Goal: Complete application form

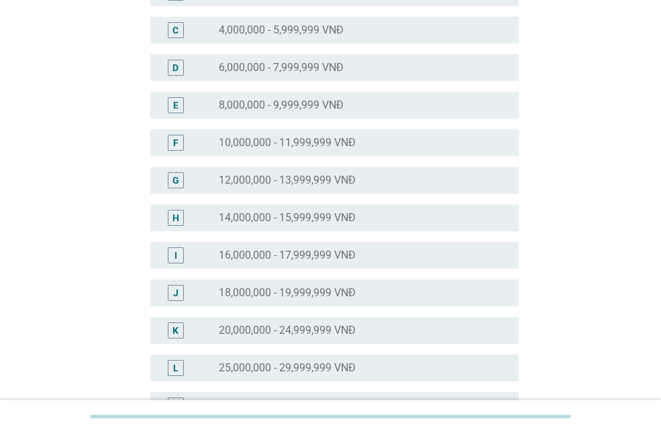
scroll to position [469, 0]
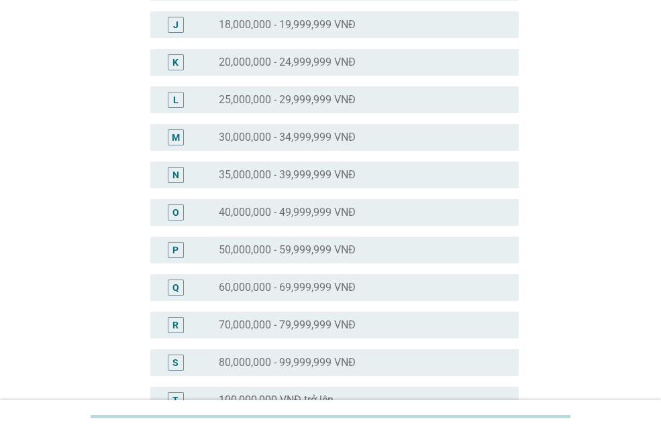
click at [311, 240] on div "P radio_button_unchecked 50,000,000 - 59,999,999 VNĐ" at bounding box center [334, 250] width 368 height 27
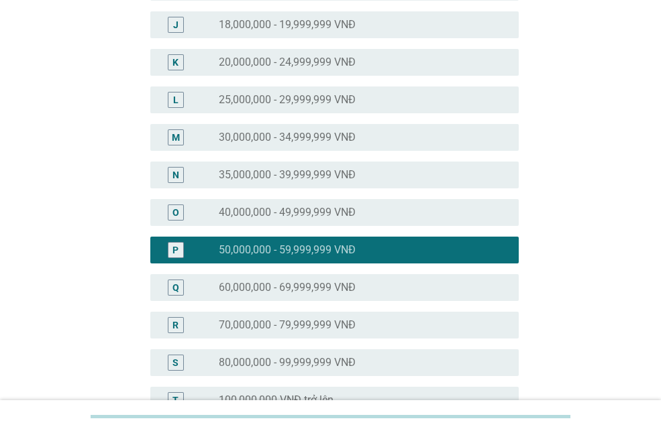
click at [319, 213] on label "40,000,000 - 49,999,999 VNĐ" at bounding box center [287, 212] width 137 height 13
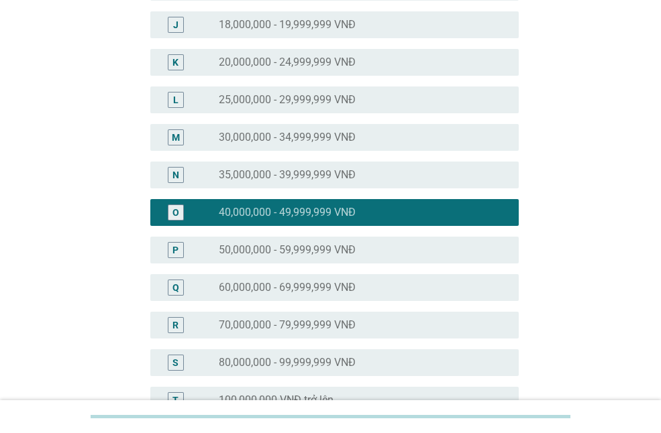
scroll to position [660, 0]
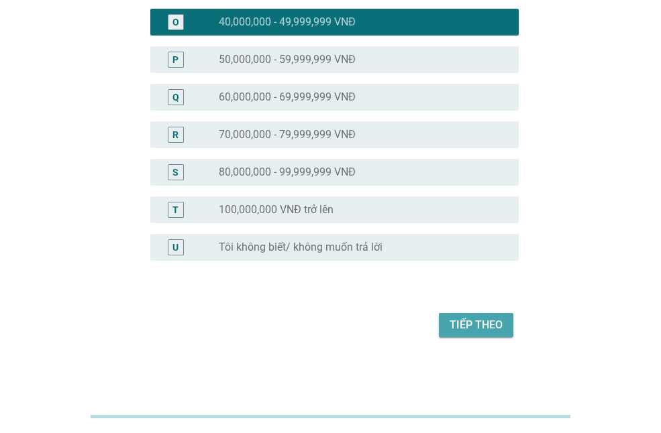
click at [486, 332] on div "Tiếp theo" at bounding box center [475, 325] width 53 height 16
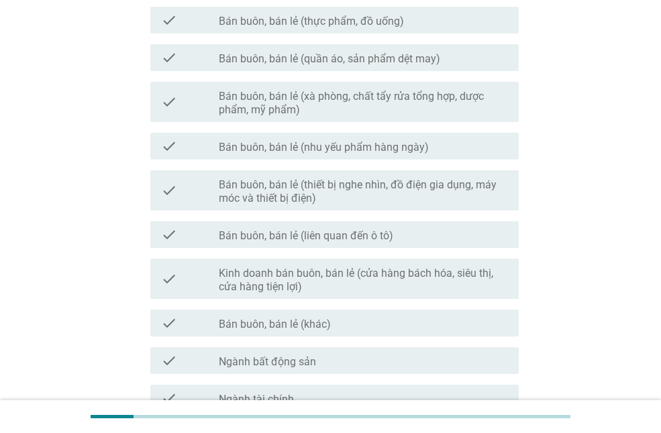
scroll to position [755, 0]
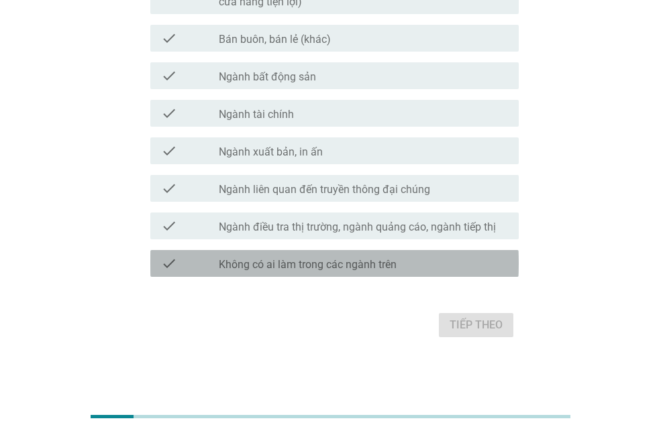
click at [282, 263] on label "Không có ai làm trong các ngành trên" at bounding box center [308, 264] width 178 height 13
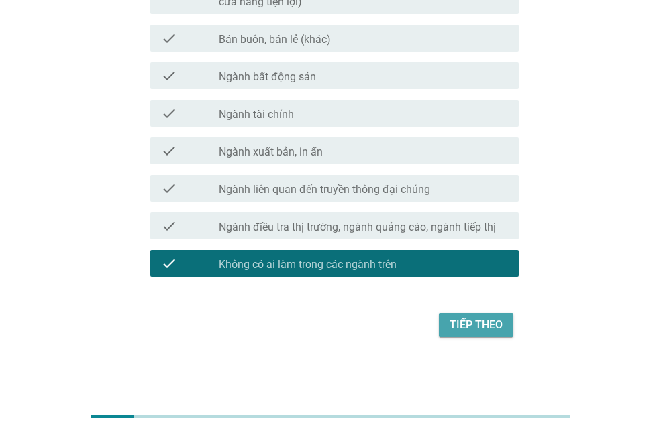
click at [453, 329] on div "Tiếp theo" at bounding box center [475, 325] width 53 height 16
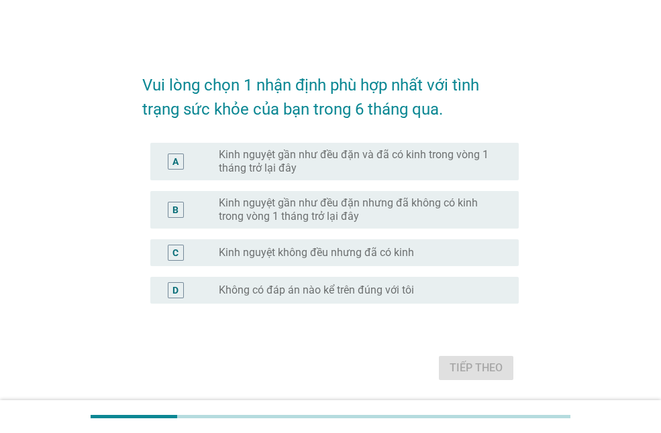
click at [374, 160] on label "Kinh nguyệt gần như đều đặn và đã có kinh trong vòng 1 tháng trở lại đây" at bounding box center [358, 161] width 278 height 27
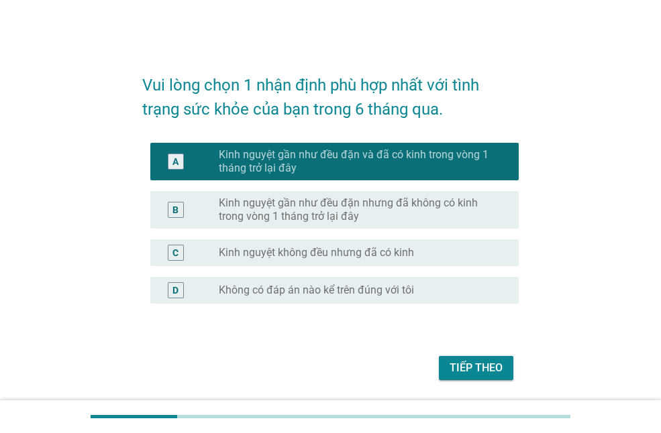
click at [464, 357] on button "Tiếp theo" at bounding box center [476, 368] width 74 height 24
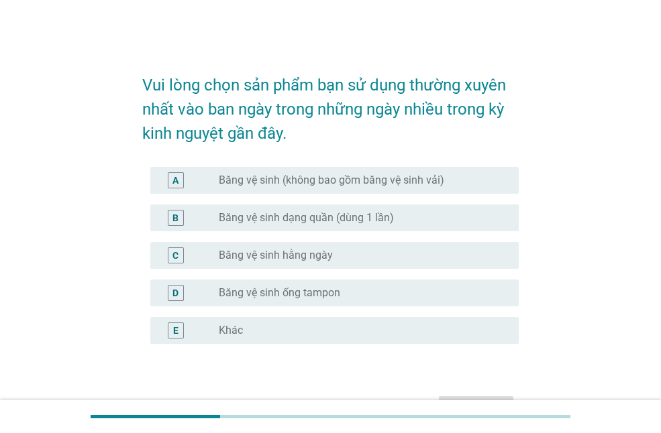
click at [321, 187] on div "radio_button_unchecked Băng vệ sinh (không bao gồm băng vệ sinh vải)" at bounding box center [363, 180] width 289 height 16
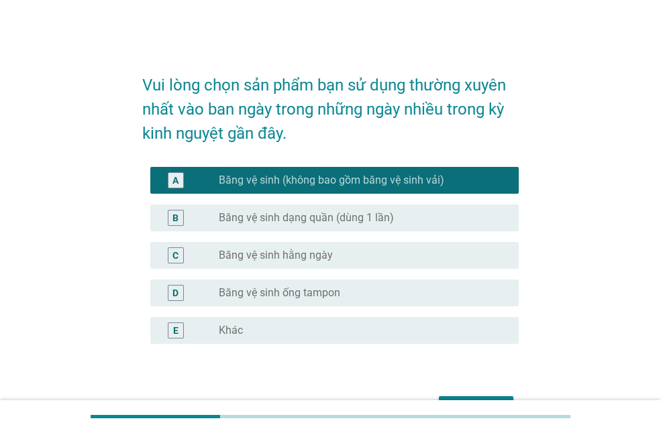
click at [482, 400] on div "Tiếp theo" at bounding box center [475, 408] width 53 height 16
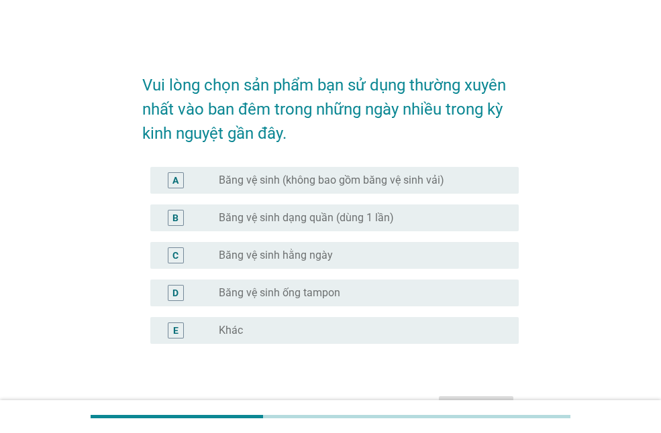
scroll to position [83, 0]
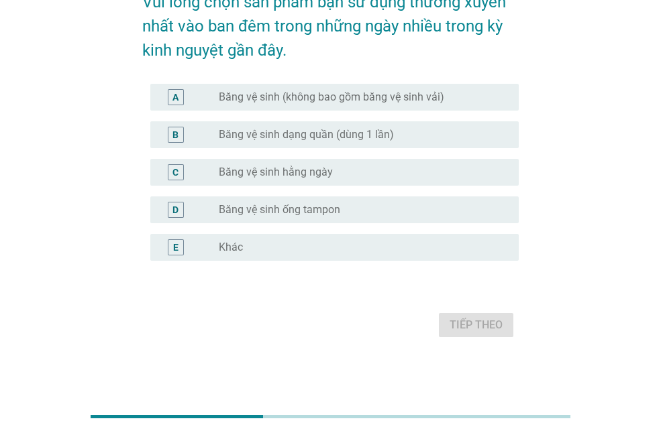
click at [323, 92] on label "Băng vệ sinh (không bao gồm băng vệ sinh vải)" at bounding box center [331, 97] width 225 height 13
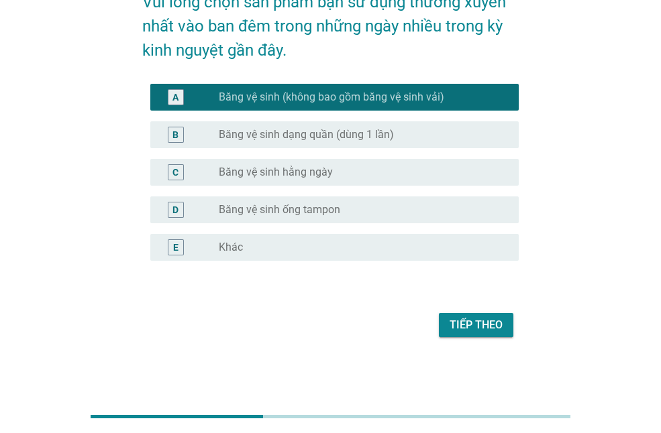
click at [494, 337] on button "Tiếp theo" at bounding box center [476, 325] width 74 height 24
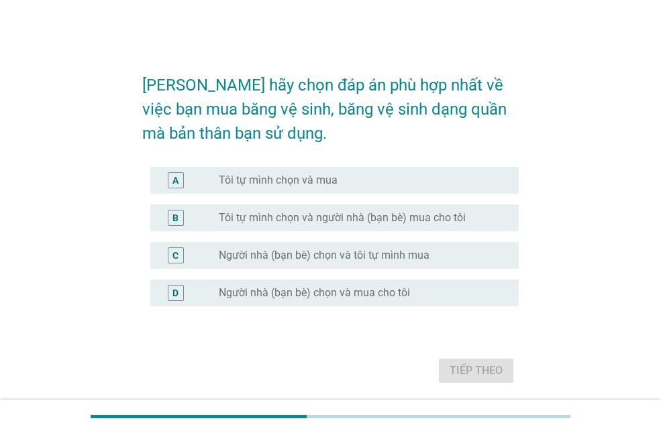
click at [278, 184] on label "Tôi tự mình chọn và mua" at bounding box center [278, 180] width 119 height 13
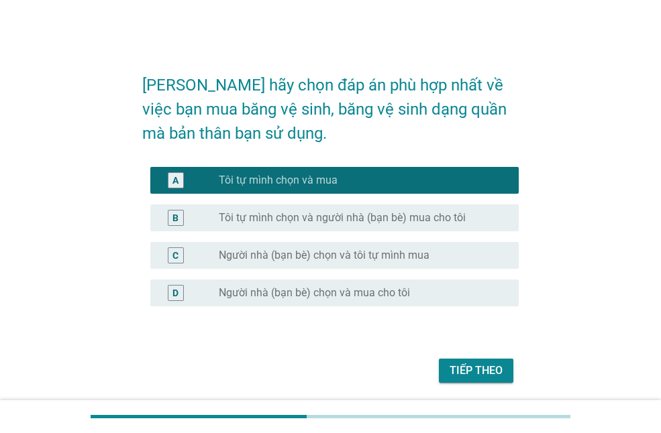
click at [466, 363] on div "Tiếp theo" at bounding box center [475, 371] width 53 height 16
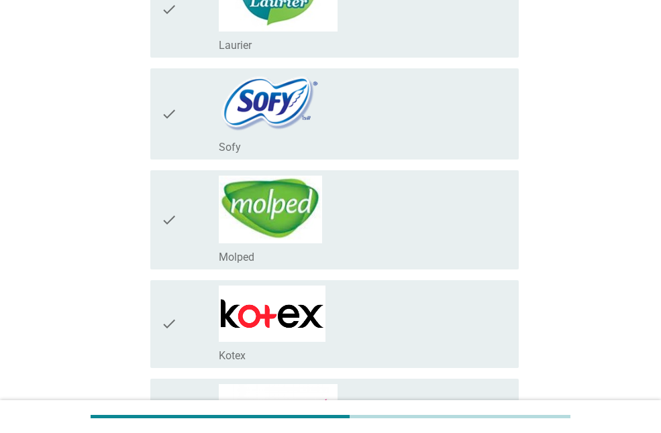
scroll to position [469, 0]
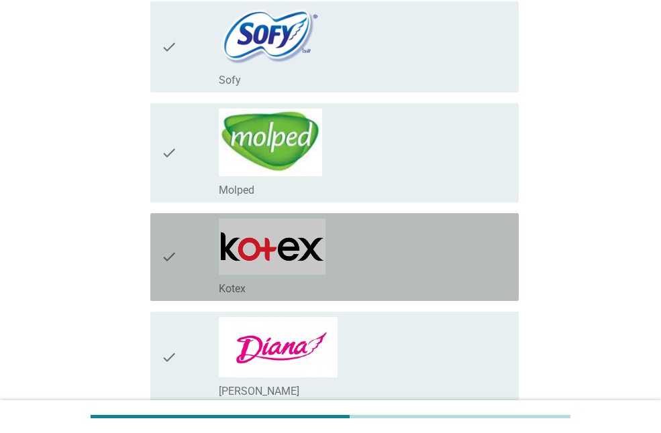
click at [408, 251] on div "check_box_outline_blank Kotex" at bounding box center [363, 257] width 289 height 77
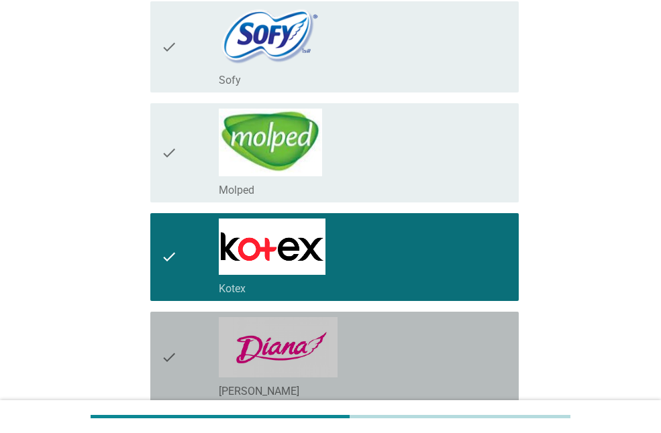
click at [472, 339] on div "check_box_outline_blank [PERSON_NAME]" at bounding box center [363, 357] width 289 height 81
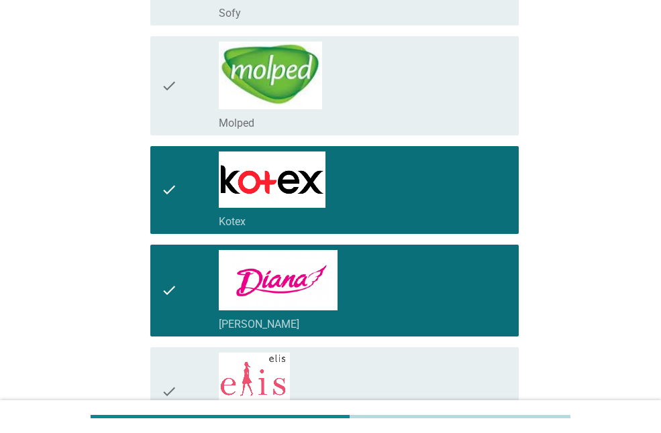
scroll to position [734, 0]
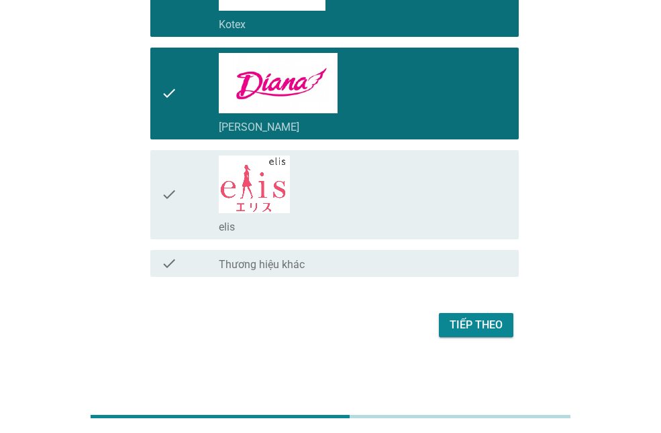
click at [480, 332] on div "Tiếp theo" at bounding box center [475, 325] width 53 height 16
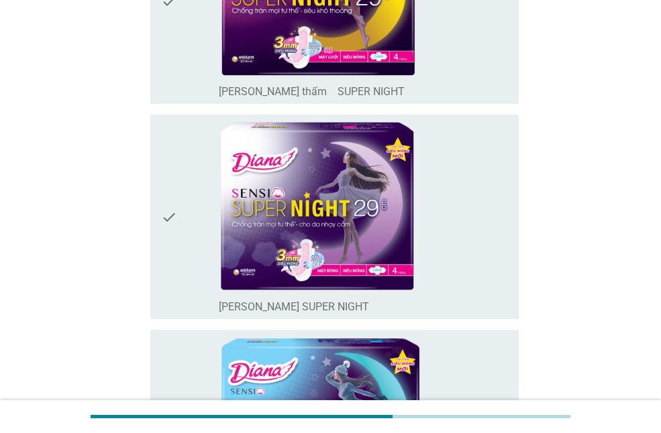
scroll to position [1207, 0]
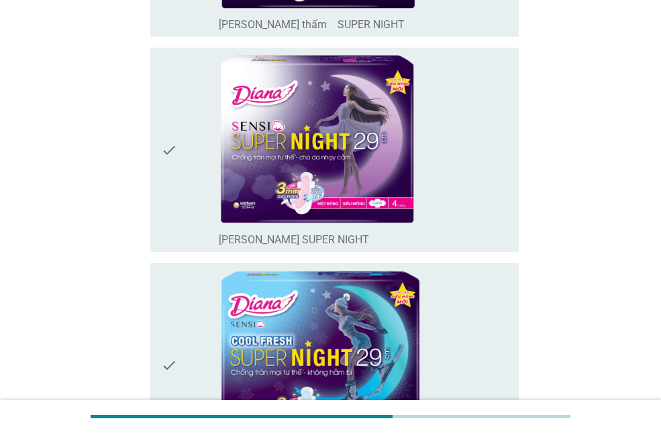
click at [455, 169] on div "check_box_outline_blank [PERSON_NAME] SENSI SUPER NIGHT" at bounding box center [363, 150] width 289 height 194
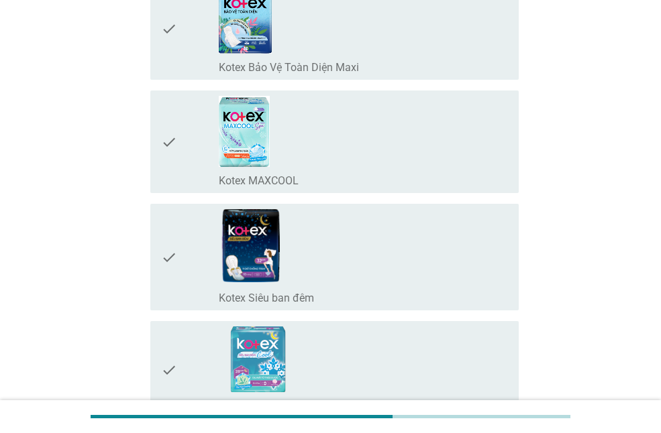
scroll to position [2807, 0]
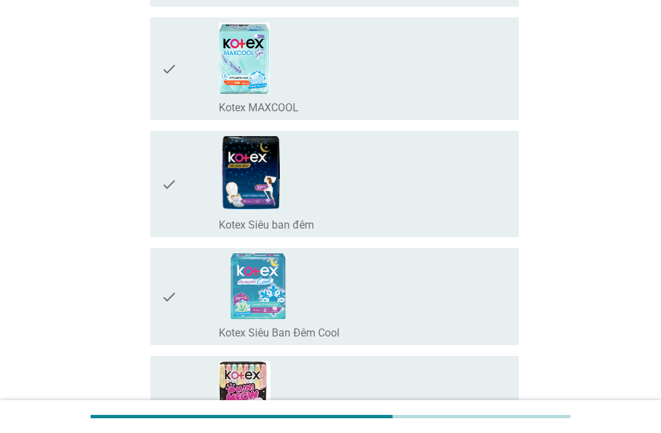
click at [395, 152] on div "check_box_outline_blank Kotex Siêu ban đêm" at bounding box center [363, 184] width 289 height 96
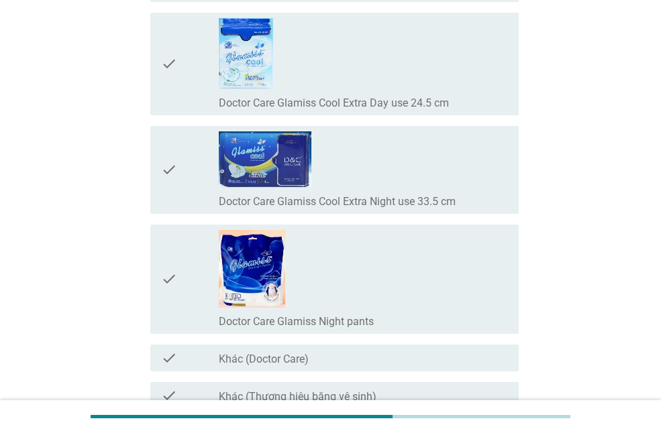
scroll to position [10755, 0]
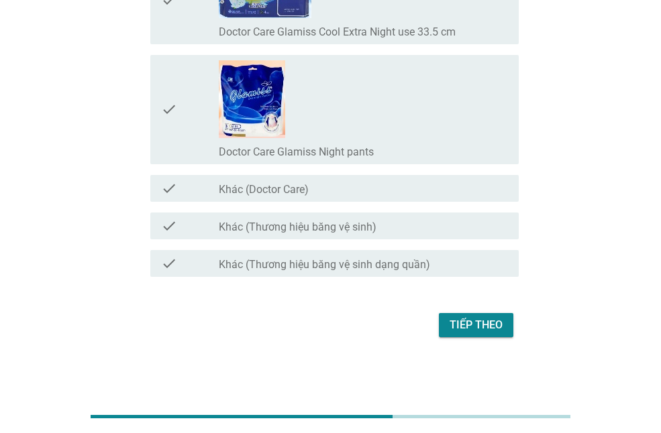
click at [485, 332] on div "Tiếp theo" at bounding box center [475, 325] width 53 height 16
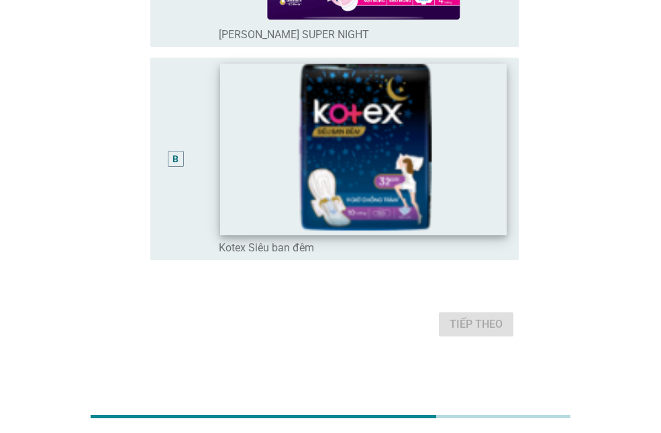
click at [461, 148] on img at bounding box center [363, 150] width 286 height 172
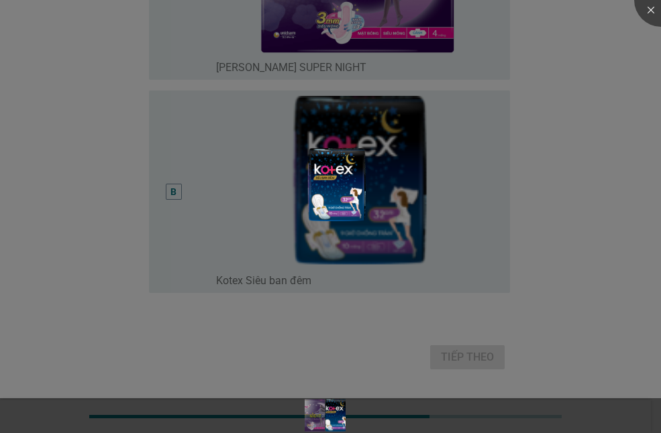
click at [545, 213] on div at bounding box center [330, 216] width 661 height 433
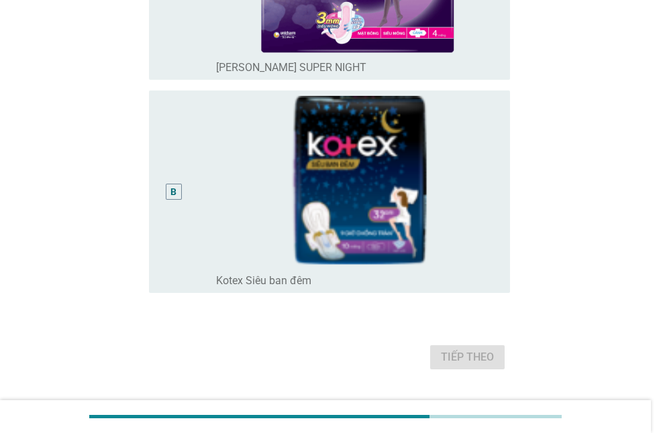
click at [504, 208] on div at bounding box center [330, 216] width 661 height 433
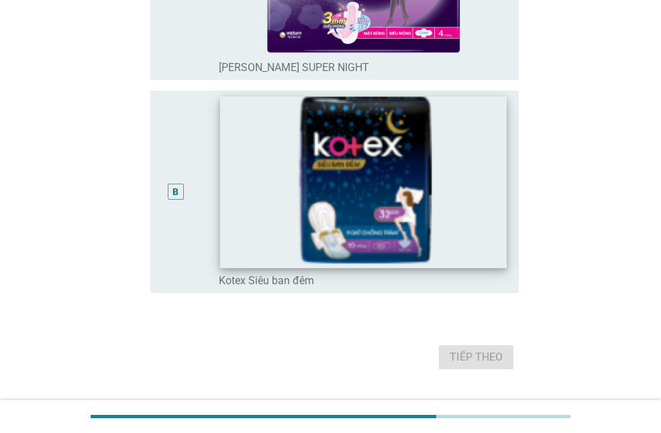
click at [499, 207] on img at bounding box center [363, 183] width 286 height 172
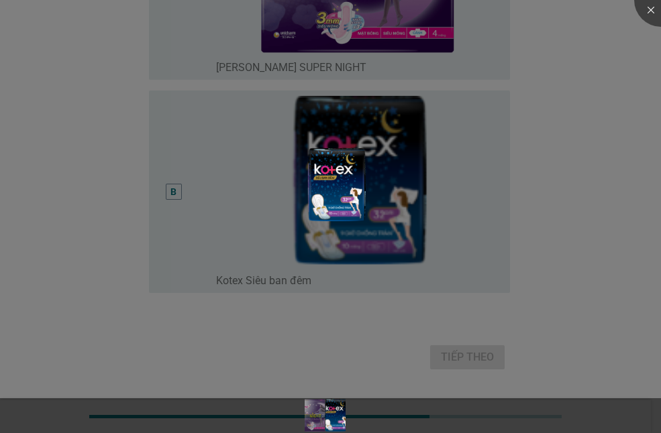
click at [546, 266] on div at bounding box center [330, 216] width 661 height 433
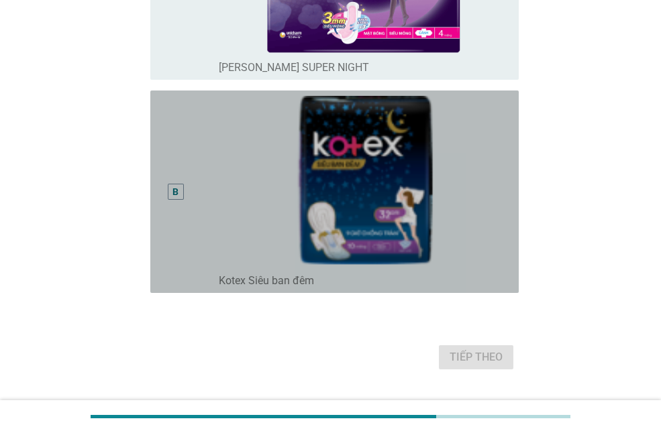
click at [189, 215] on div "B" at bounding box center [175, 192] width 29 height 192
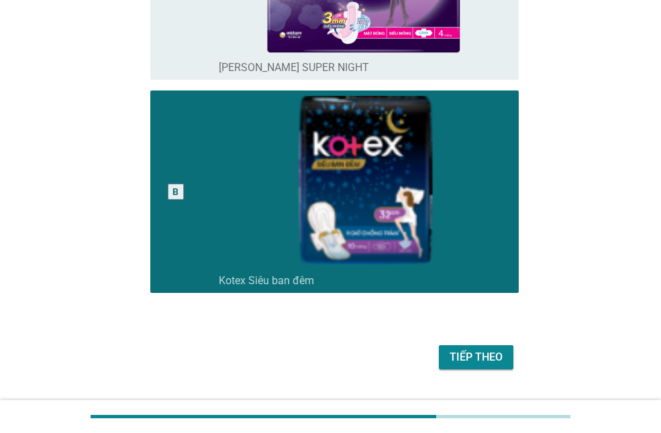
click at [465, 364] on div "Tiếp theo" at bounding box center [475, 357] width 53 height 16
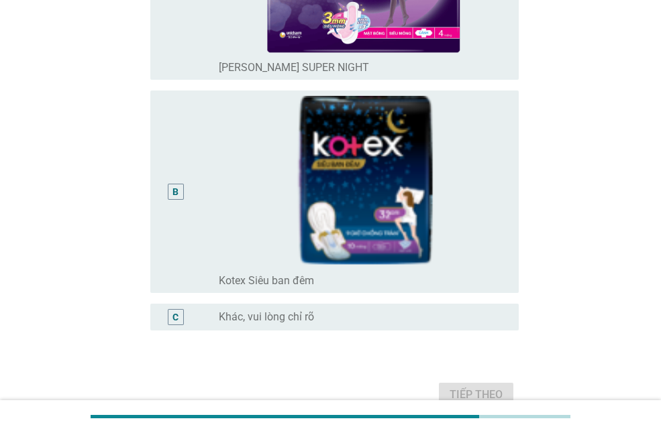
scroll to position [0, 0]
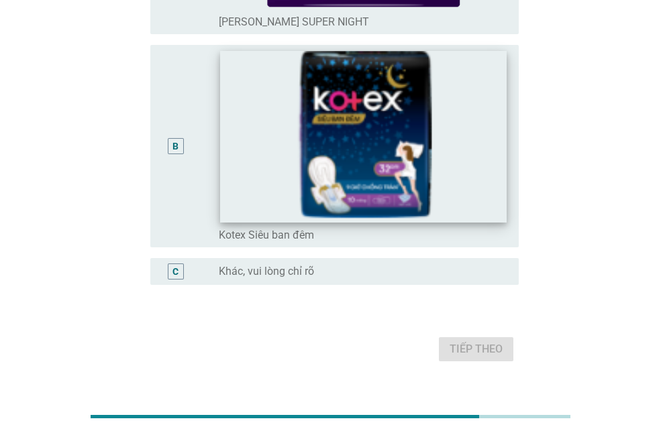
click at [262, 190] on img at bounding box center [363, 137] width 286 height 172
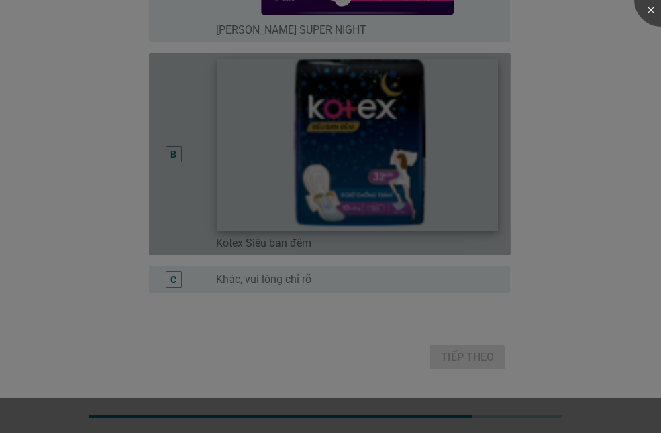
scroll to position [327, 0]
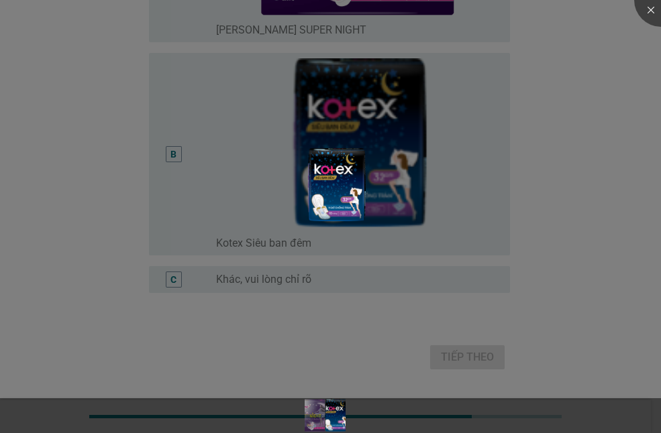
click at [119, 142] on div at bounding box center [330, 216] width 661 height 433
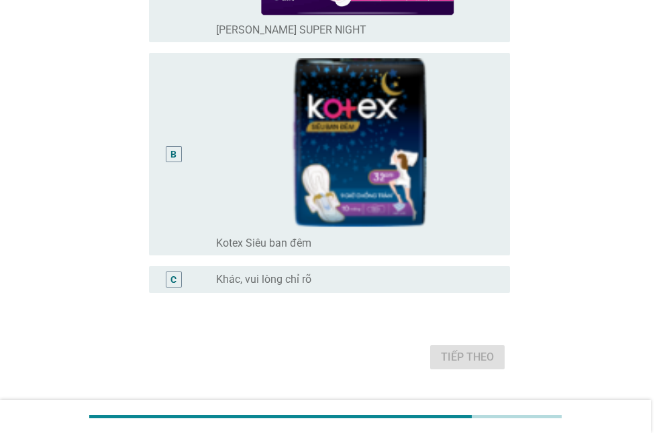
click at [180, 209] on div at bounding box center [330, 216] width 661 height 433
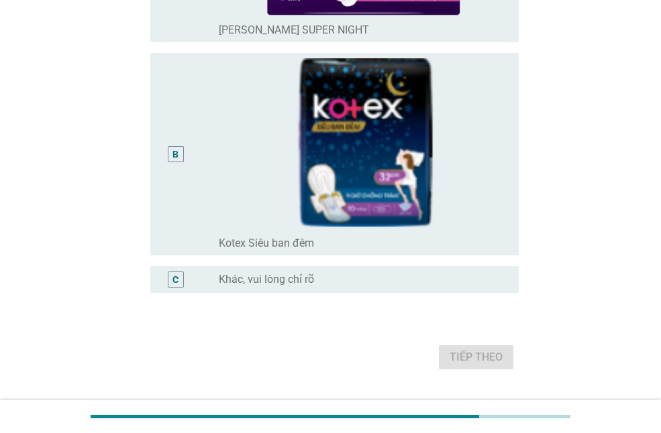
click at [178, 217] on div "B" at bounding box center [175, 154] width 29 height 192
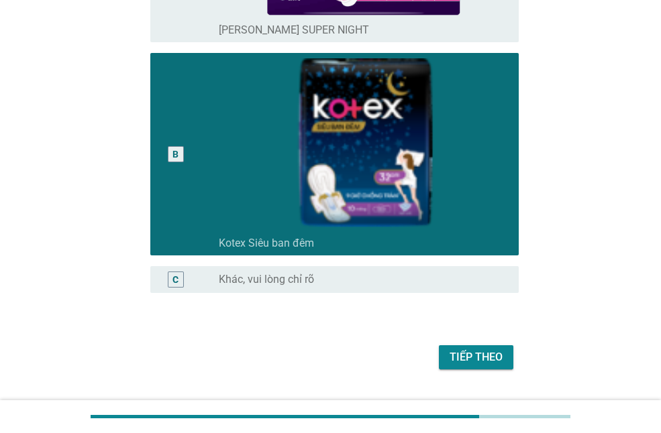
click at [490, 368] on button "Tiếp theo" at bounding box center [476, 357] width 74 height 24
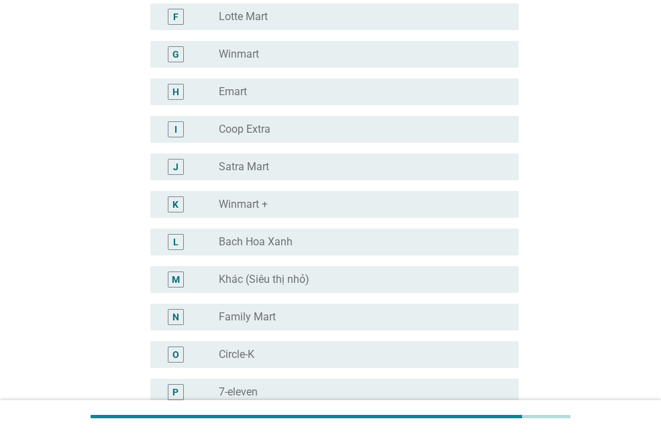
scroll to position [0, 0]
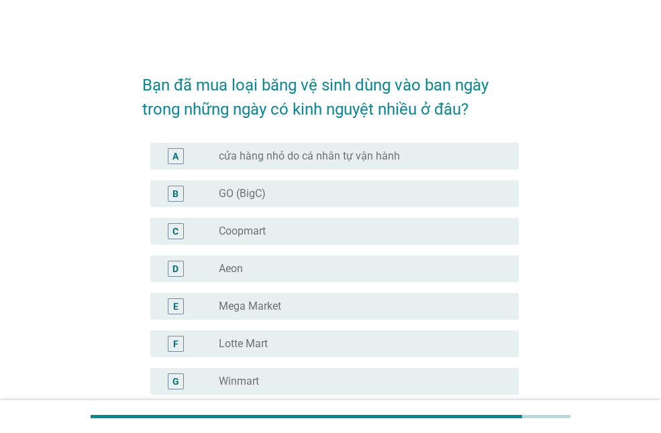
click at [281, 198] on div "radio_button_unchecked GO (BigC)" at bounding box center [358, 193] width 278 height 13
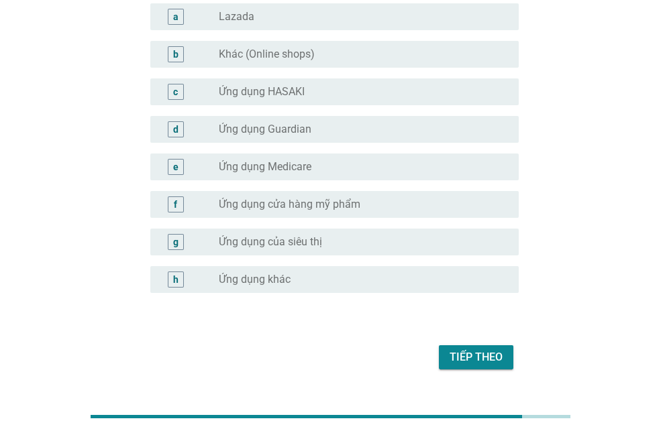
scroll to position [1374, 0]
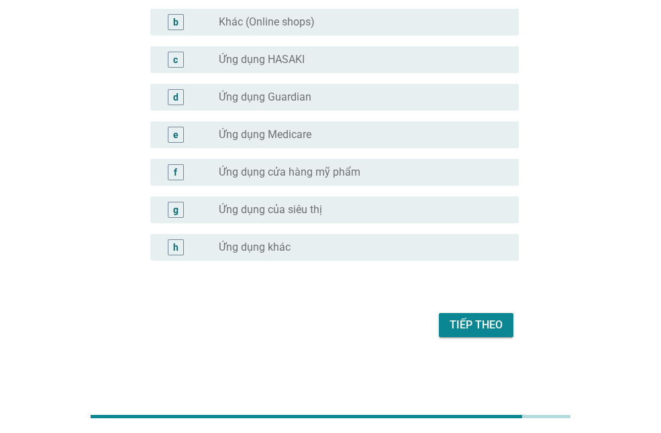
click at [474, 340] on div "Tiếp theo" at bounding box center [330, 325] width 376 height 32
click at [473, 333] on div "Tiếp theo" at bounding box center [475, 325] width 53 height 16
